Goal: Transaction & Acquisition: Purchase product/service

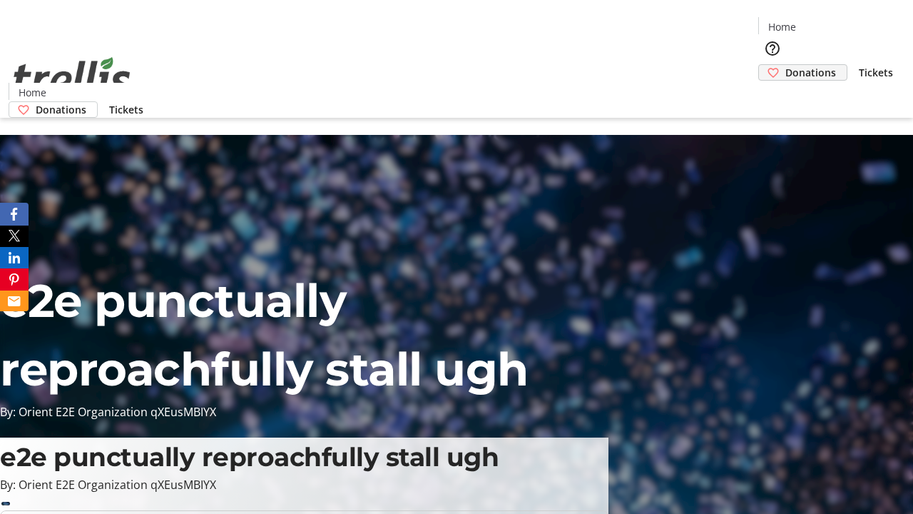
click at [785, 65] on span "Donations" at bounding box center [810, 72] width 51 height 15
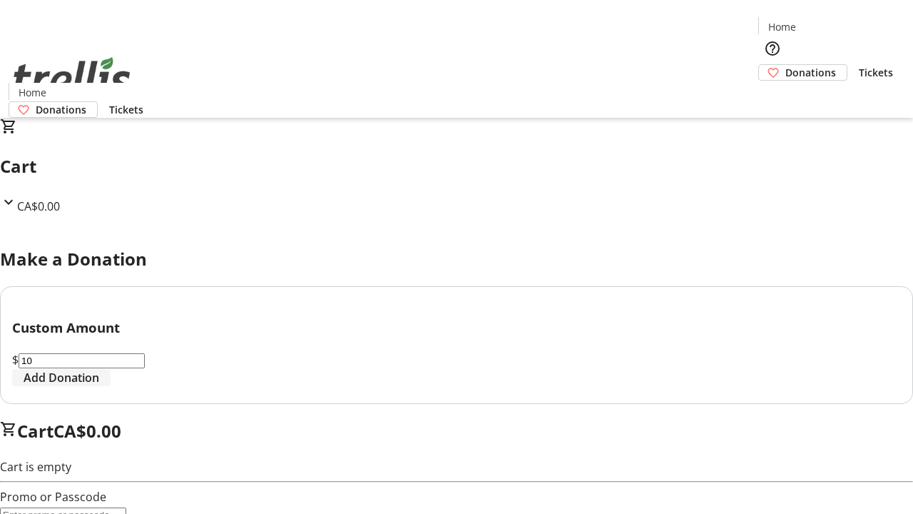
click at [99, 386] on span "Add Donation" at bounding box center [62, 377] width 76 height 17
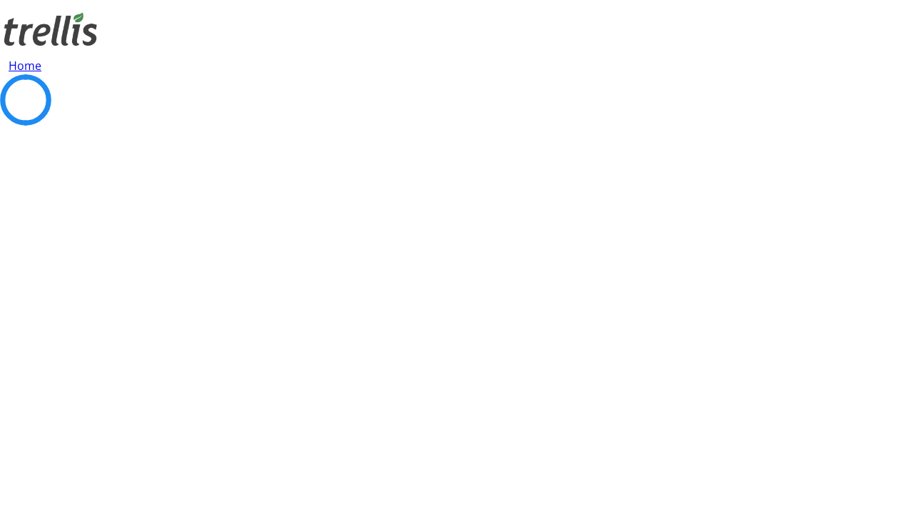
select select "CA"
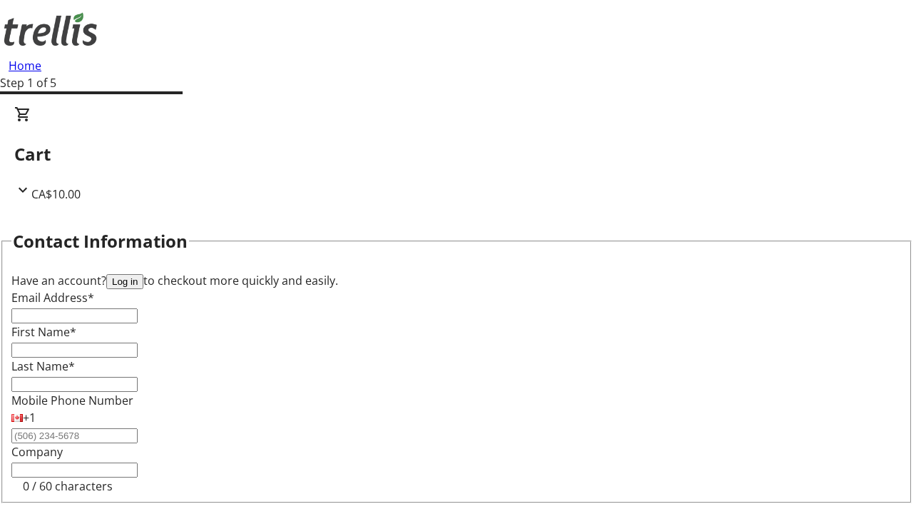
click at [143, 274] on button "Log in" at bounding box center [124, 281] width 37 height 15
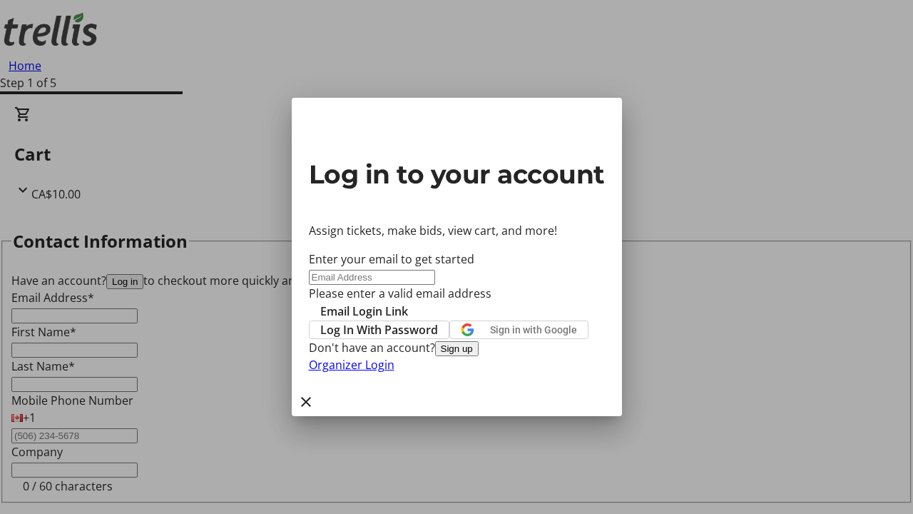
click at [479, 356] on button "Sign up" at bounding box center [457, 348] width 44 height 15
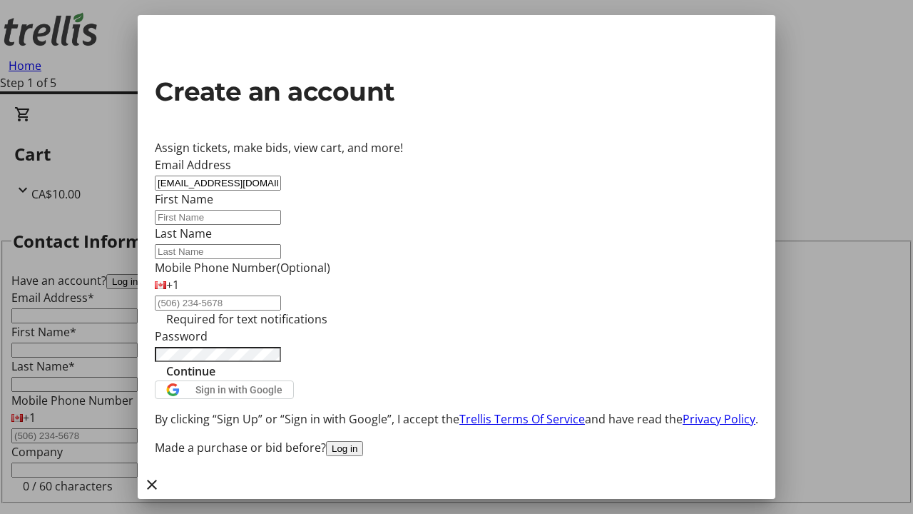
type input "[EMAIL_ADDRESS][DOMAIN_NAME]"
type input "Max"
type input "[PERSON_NAME]"
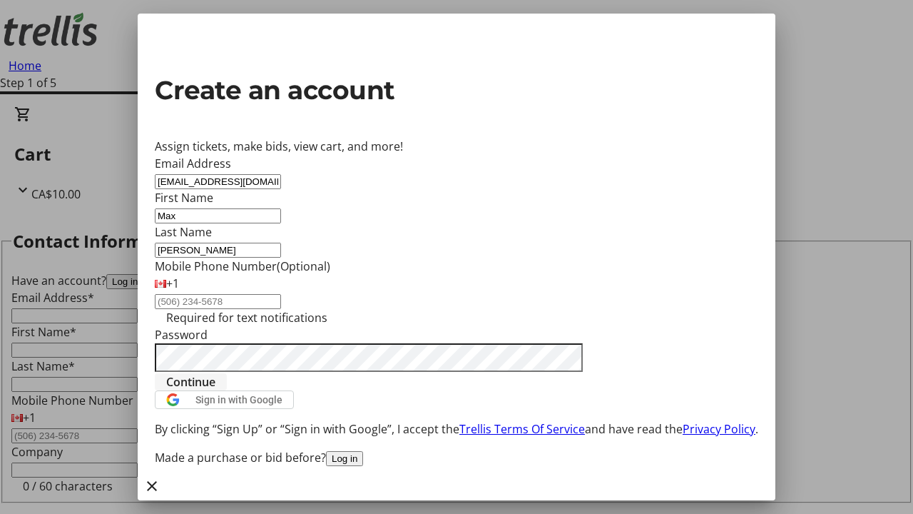
click at [215, 390] on span "Continue" at bounding box center [190, 381] width 49 height 17
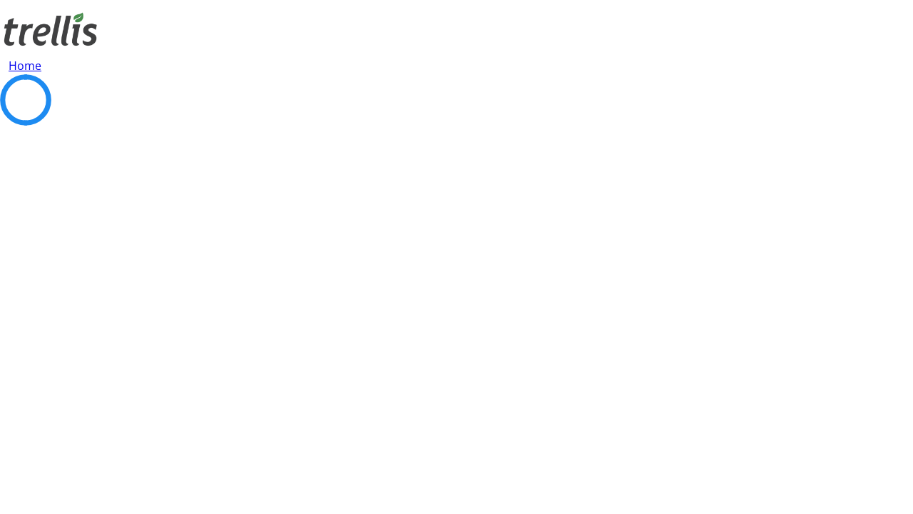
select select "CA"
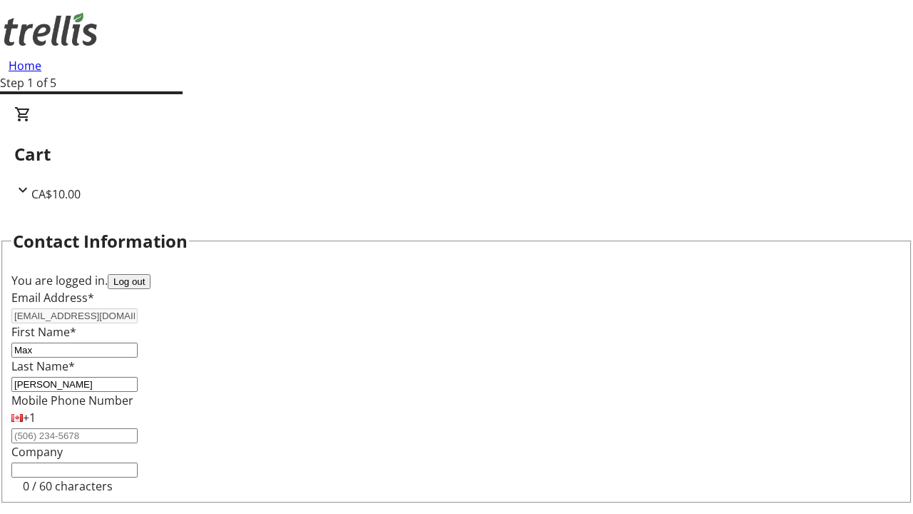
select select "BC"
type input "Kelowna"
type input "V1Y 0C2"
select select "BC"
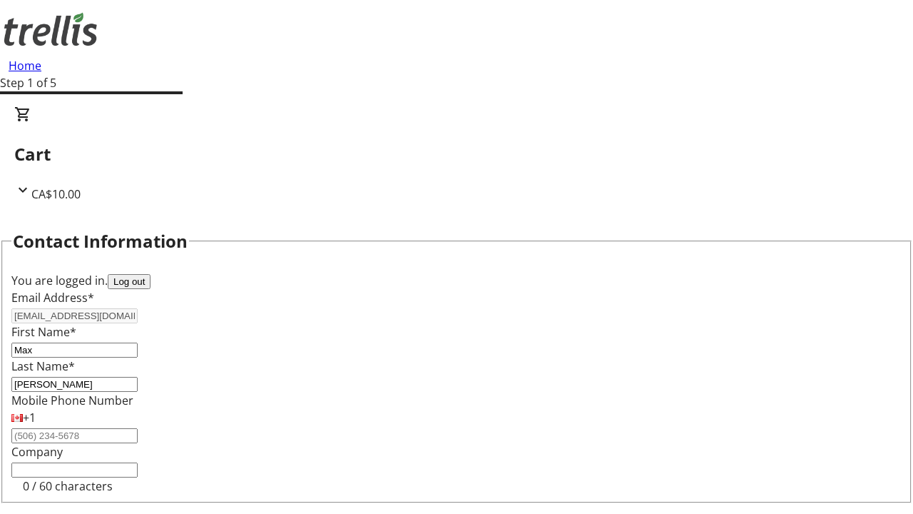
select select "CA"
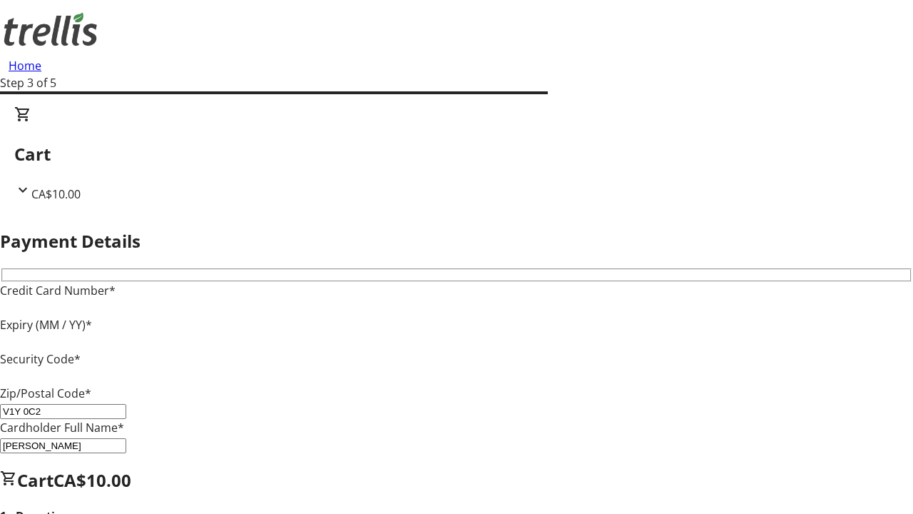
type input "V1Y 0C2"
